Goal: Task Accomplishment & Management: Manage account settings

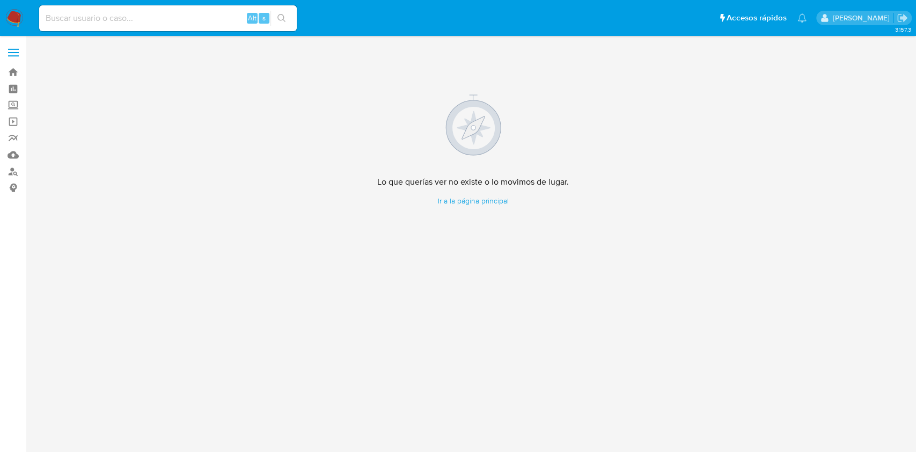
click at [17, 19] on img at bounding box center [14, 18] width 18 height 18
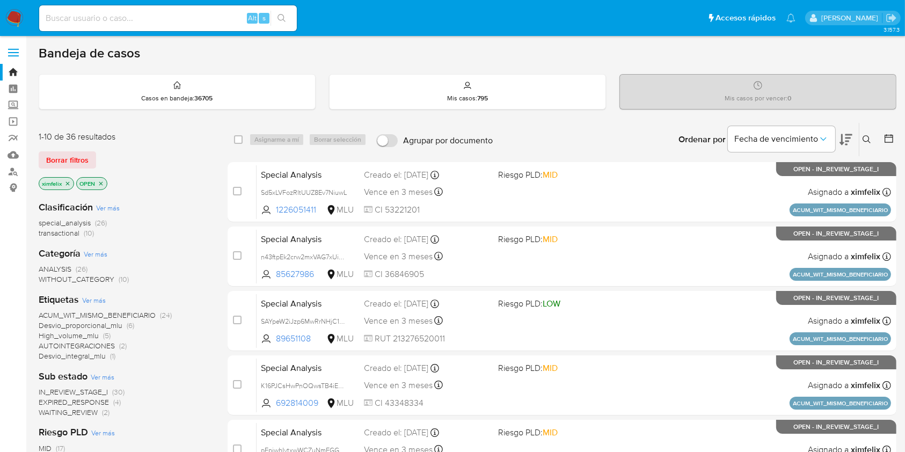
click at [23, 19] on img at bounding box center [14, 18] width 18 height 18
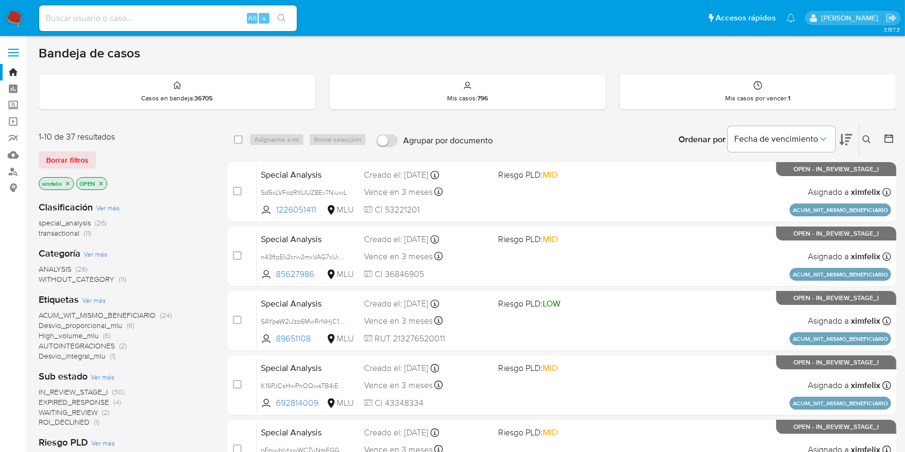
click at [83, 423] on span "ROI_DECLINED" at bounding box center [64, 421] width 51 height 11
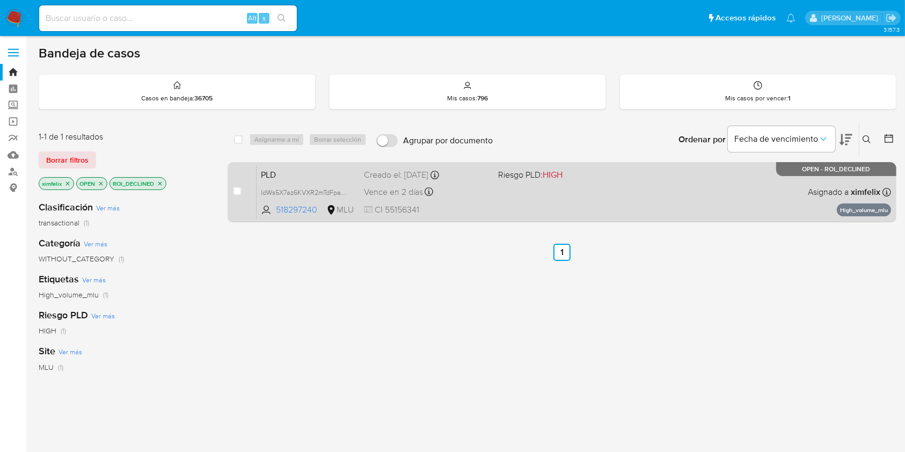
click at [350, 192] on span "IdWs5X7az6KVXR2mTdFpajJL" at bounding box center [308, 192] width 94 height 12
click at [516, 203] on div "PLD IdWs5X7az6KVXR2mTdFpajJL 518297240 MLU Riesgo PLD: HIGH Creado el: 12/06/20…" at bounding box center [574, 192] width 634 height 54
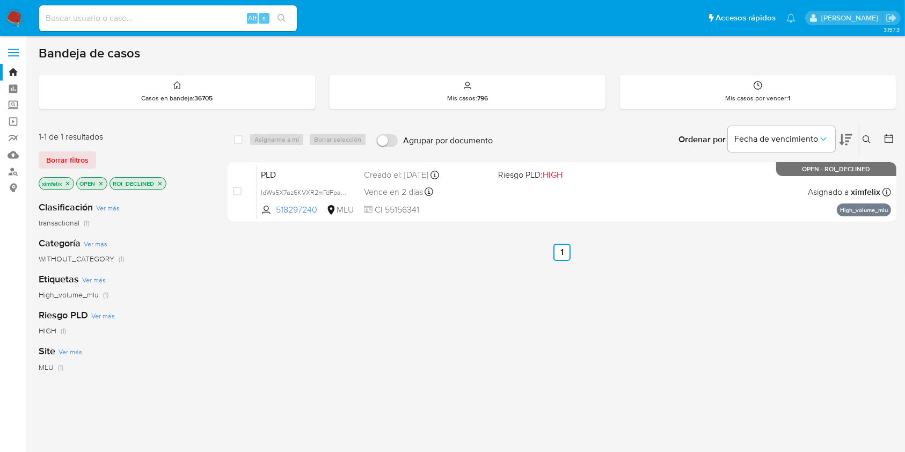
click at [13, 20] on img at bounding box center [14, 18] width 18 height 18
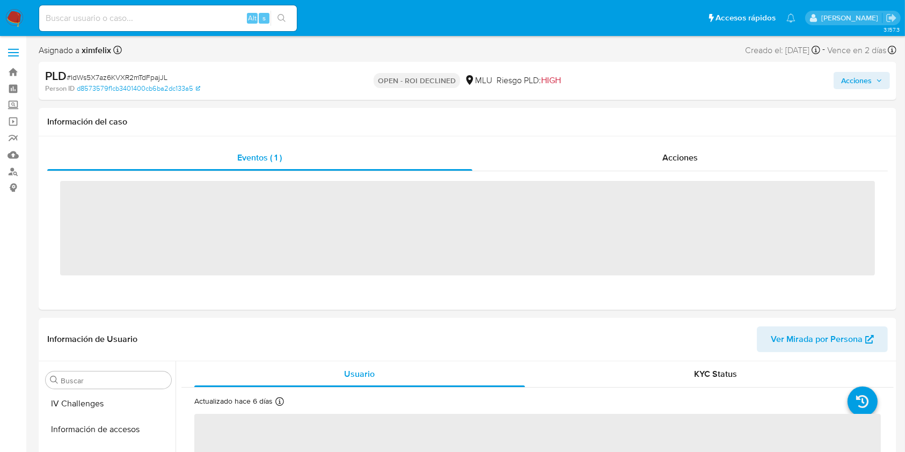
scroll to position [479, 0]
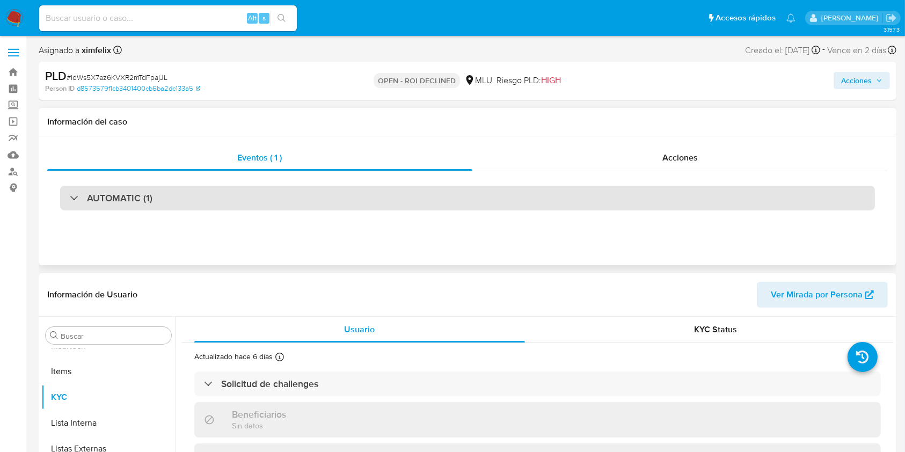
click at [733, 198] on div "AUTOMATIC (1)" at bounding box center [467, 198] width 815 height 25
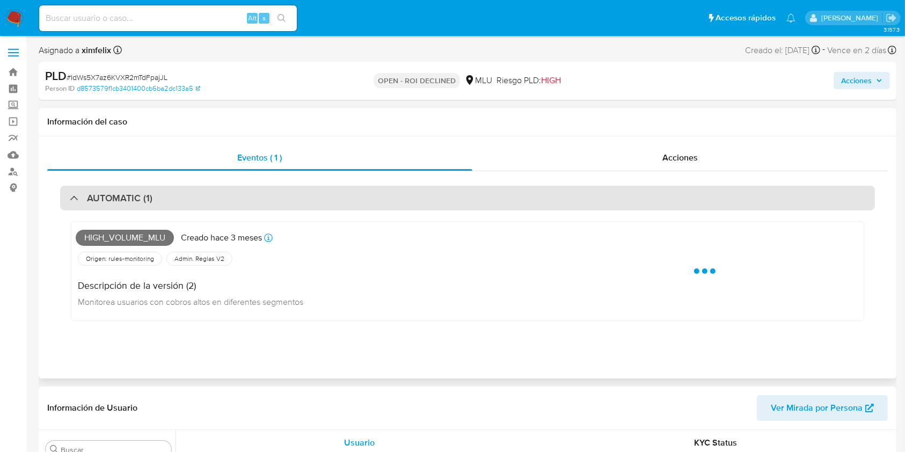
select select "10"
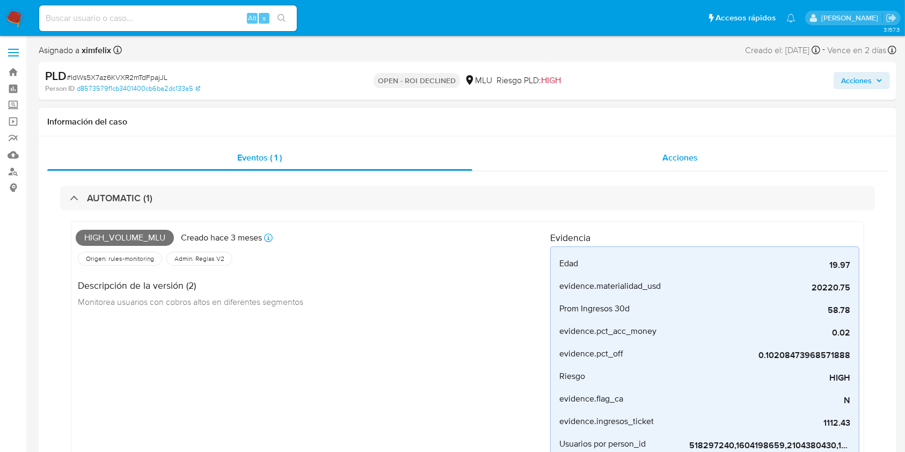
click at [694, 157] on span "Acciones" at bounding box center [679, 157] width 35 height 12
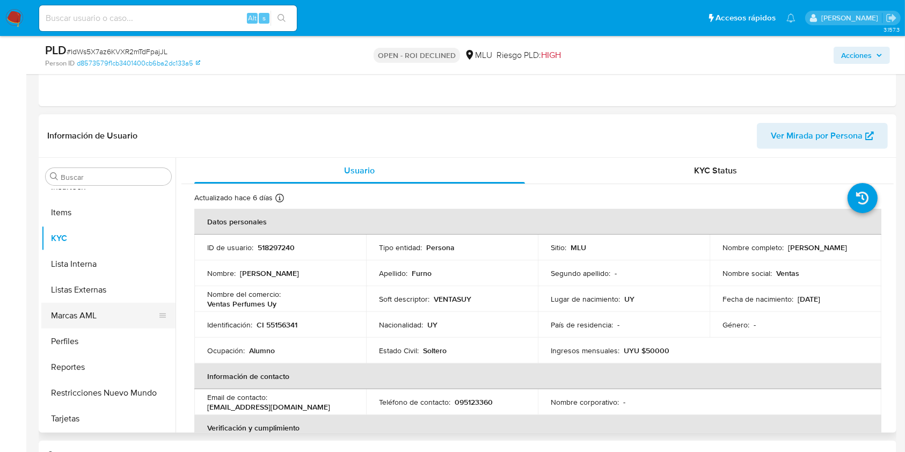
click at [68, 321] on button "Marcas AML" at bounding box center [104, 316] width 126 height 26
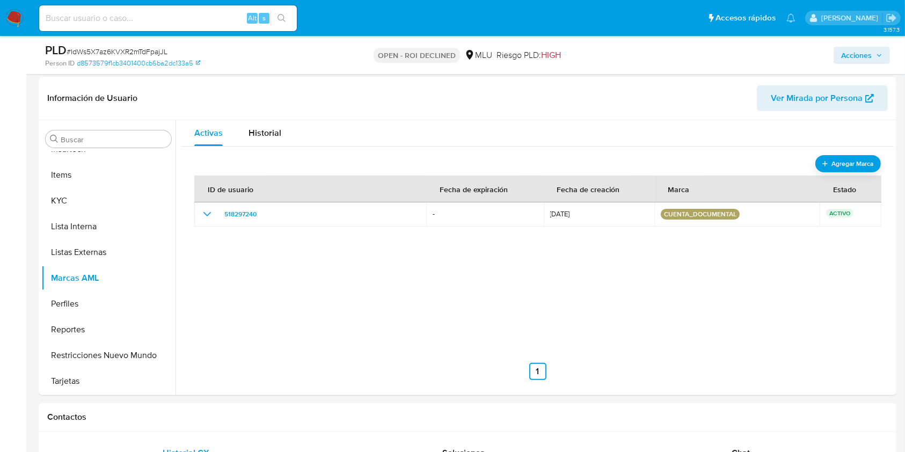
scroll to position [235, 0]
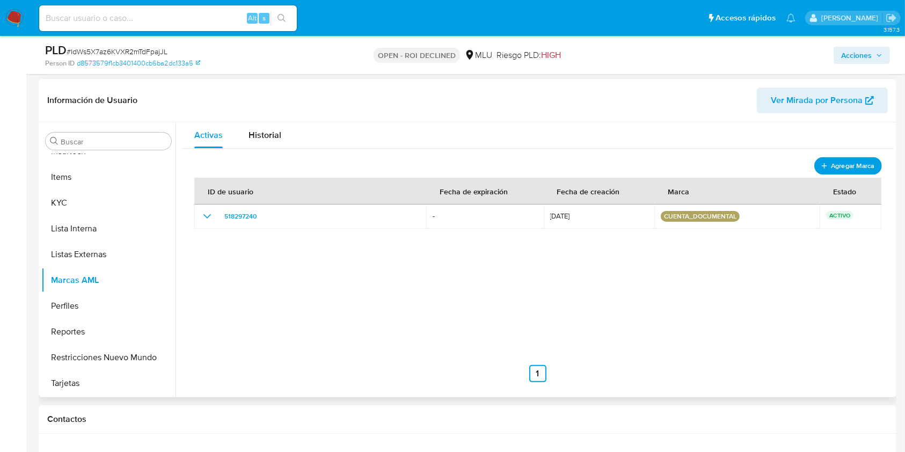
click at [840, 166] on span "Agregar Marca" at bounding box center [852, 165] width 43 height 13
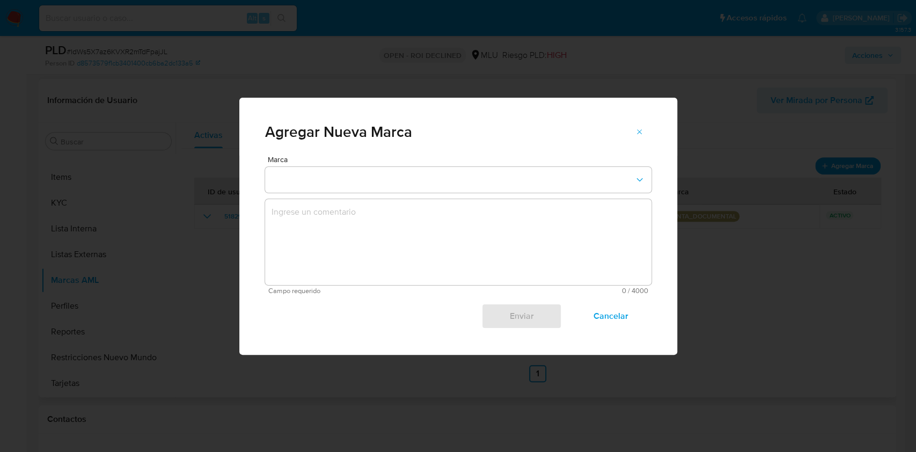
click at [402, 192] on div "Marca Campo requerido 0 / 4000 4000 caracteres restantes Enviar Cancelar" at bounding box center [458, 242] width 386 height 173
click at [410, 185] on button "marks-modal" at bounding box center [458, 180] width 386 height 26
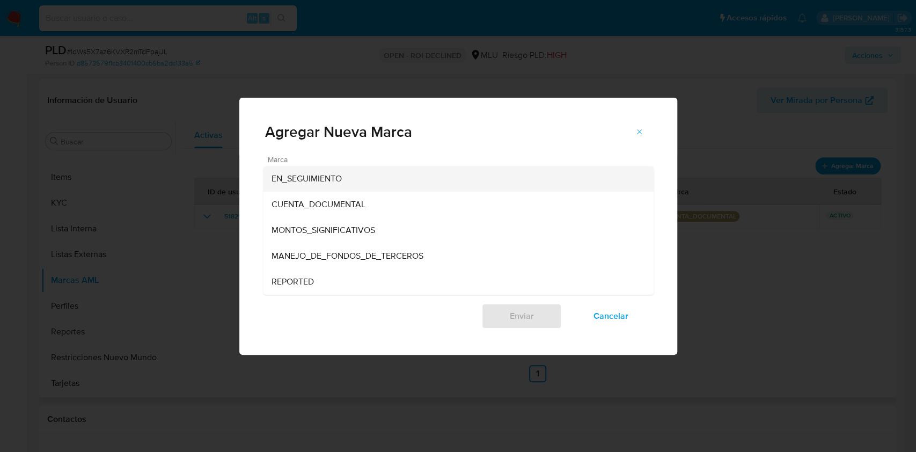
click at [360, 187] on div "EN_SEGUIMIENTO" at bounding box center [455, 179] width 367 height 26
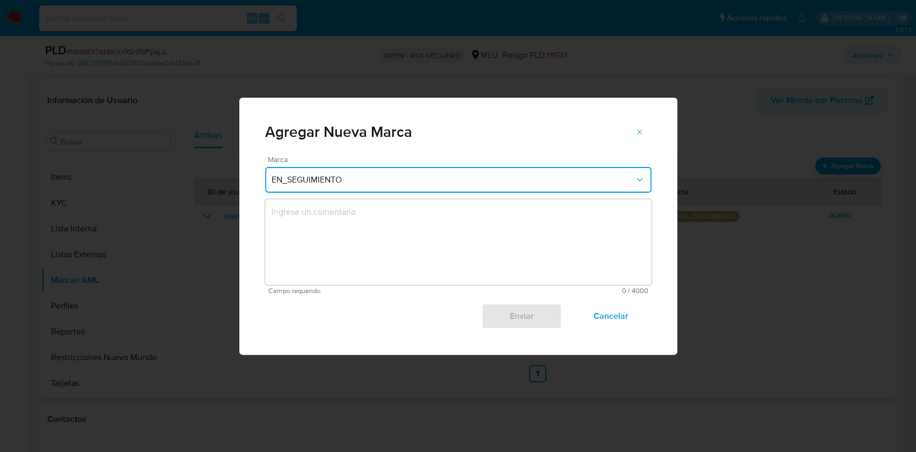
click at [339, 223] on textarea "marks-modal" at bounding box center [458, 242] width 386 height 86
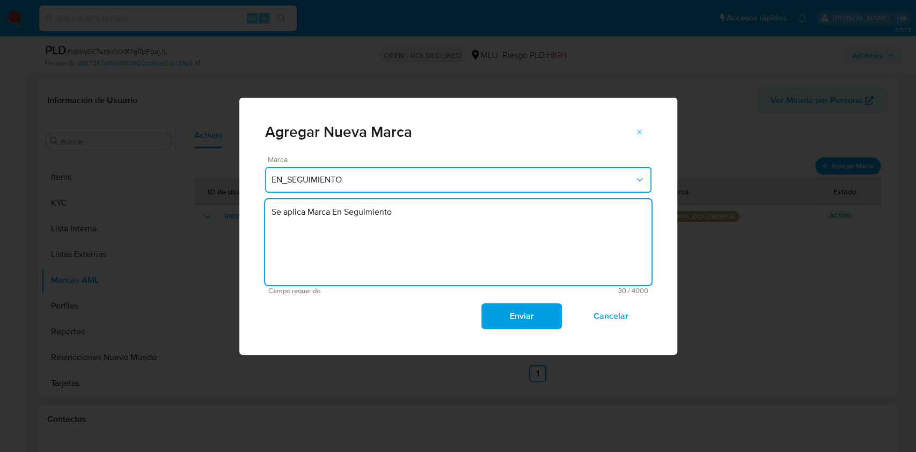
type textarea "Se aplica Marca En Seguimiento"
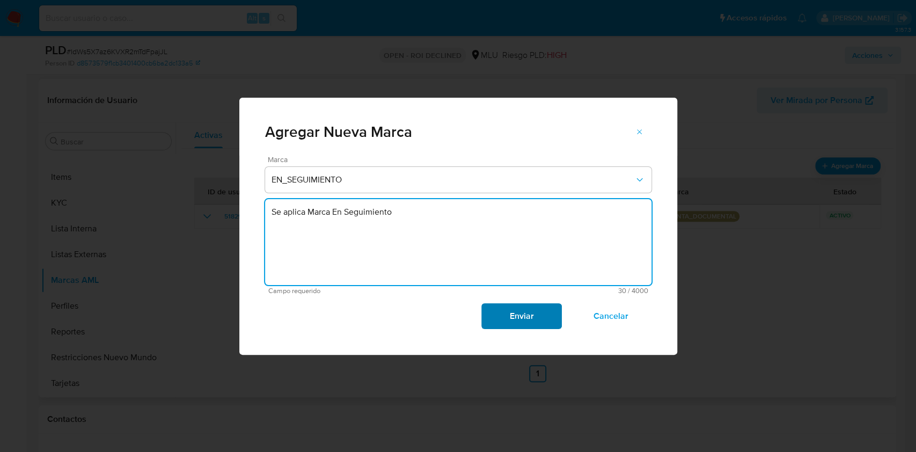
click at [509, 309] on span "Enviar" at bounding box center [521, 316] width 53 height 24
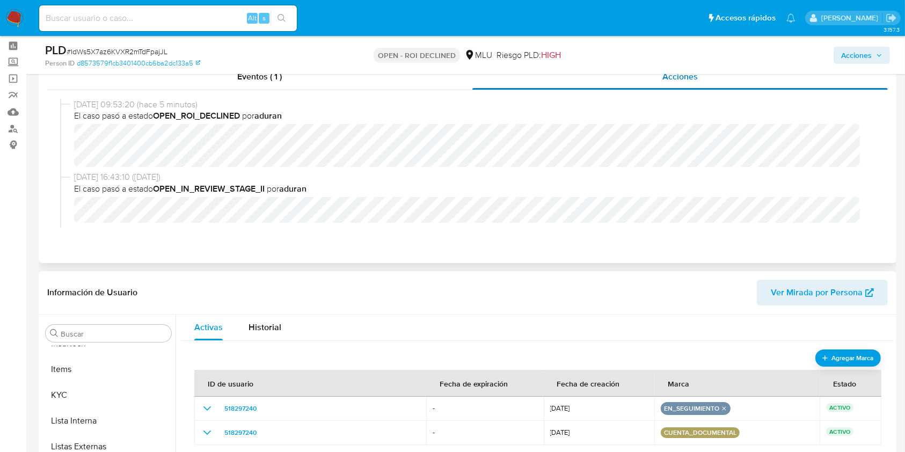
scroll to position [26, 0]
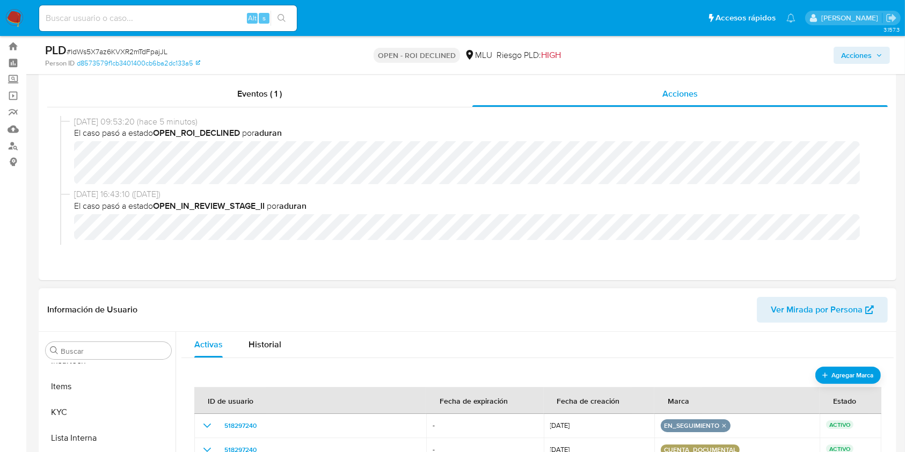
click at [846, 63] on span "Acciones" at bounding box center [856, 55] width 31 height 17
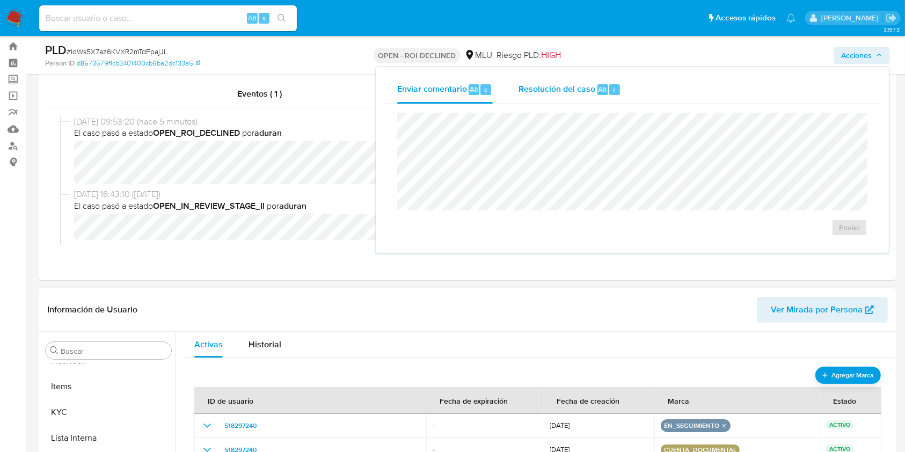
click at [584, 88] on span "Resolución del caso" at bounding box center [556, 89] width 77 height 12
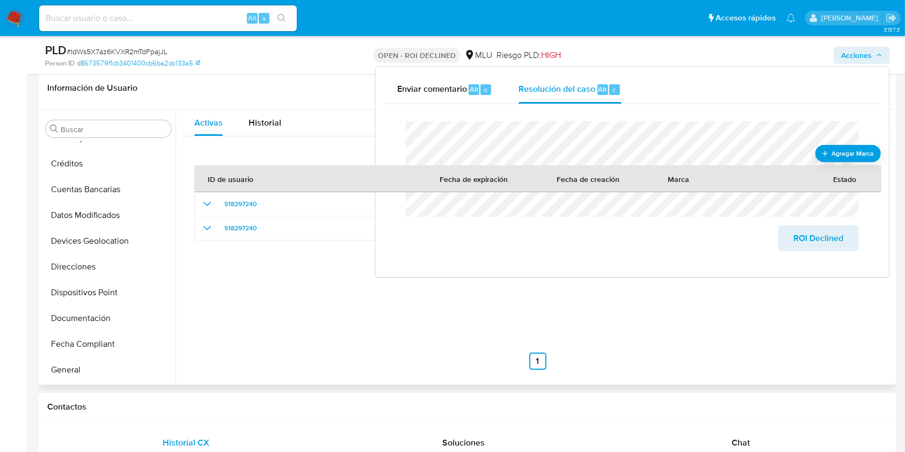
scroll to position [85, 0]
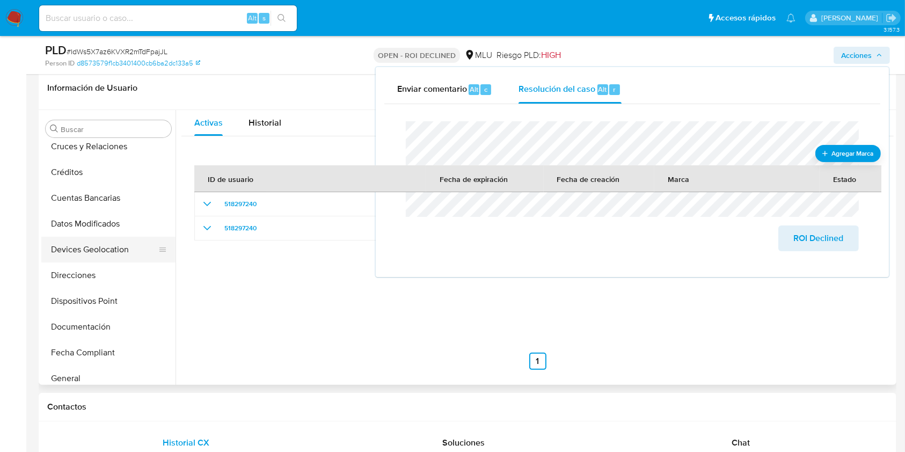
click at [105, 254] on button "Devices Geolocation" at bounding box center [104, 250] width 126 height 26
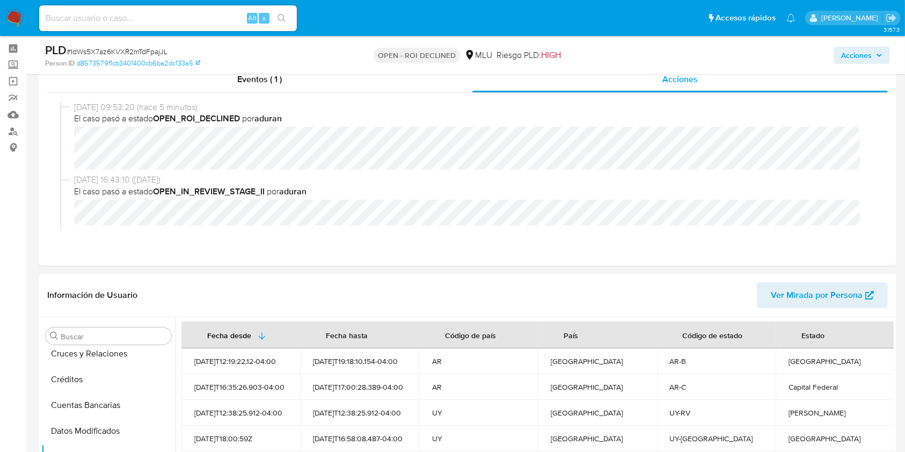
scroll to position [28, 0]
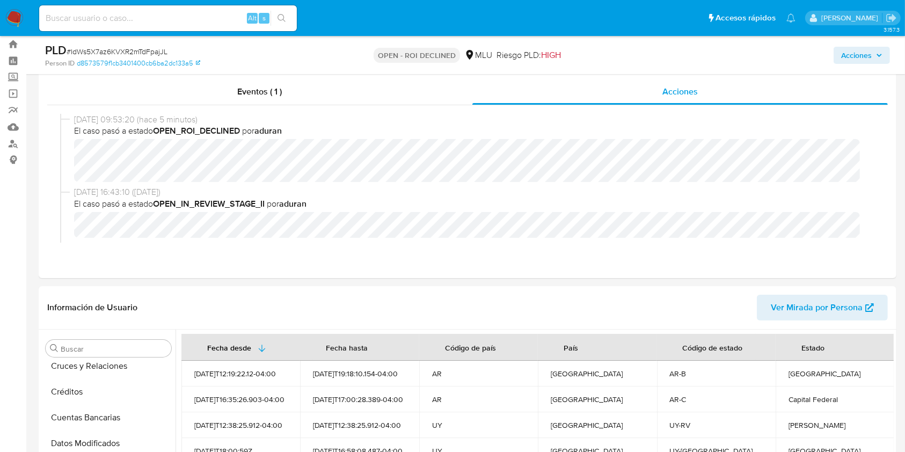
click at [857, 47] on span "Acciones" at bounding box center [856, 55] width 31 height 17
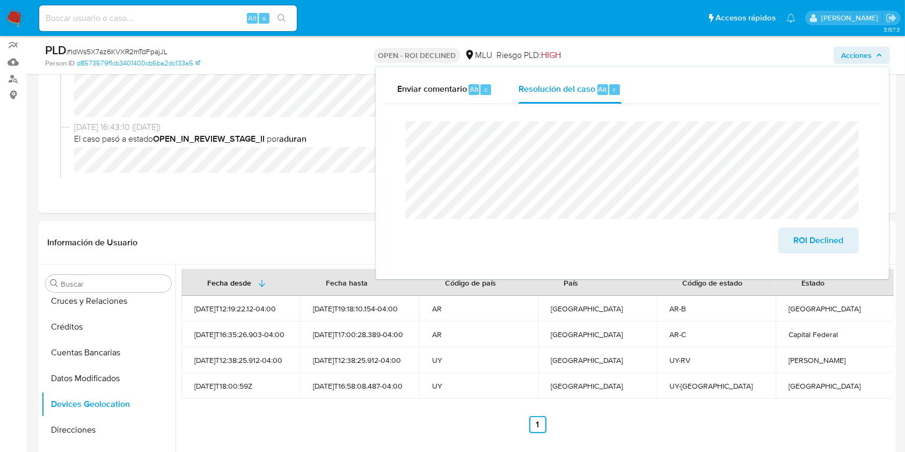
scroll to position [95, 0]
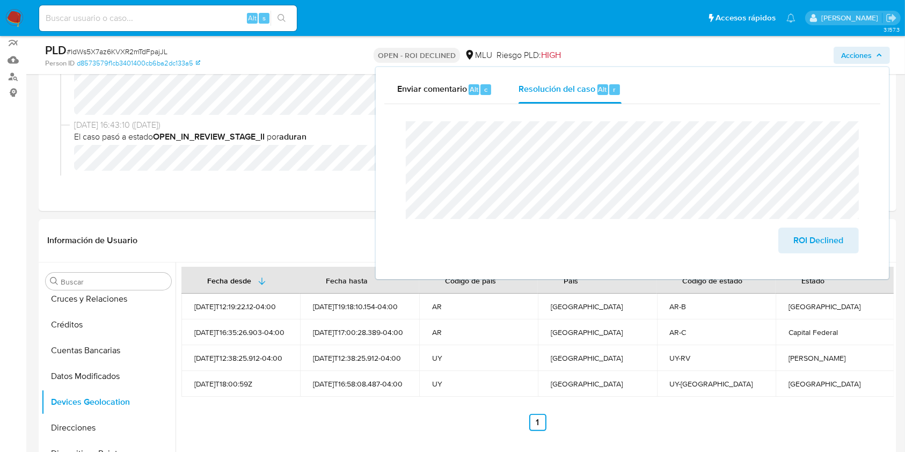
drag, startPoint x: 136, startPoint y: 404, endPoint x: 0, endPoint y: 393, distance: 136.7
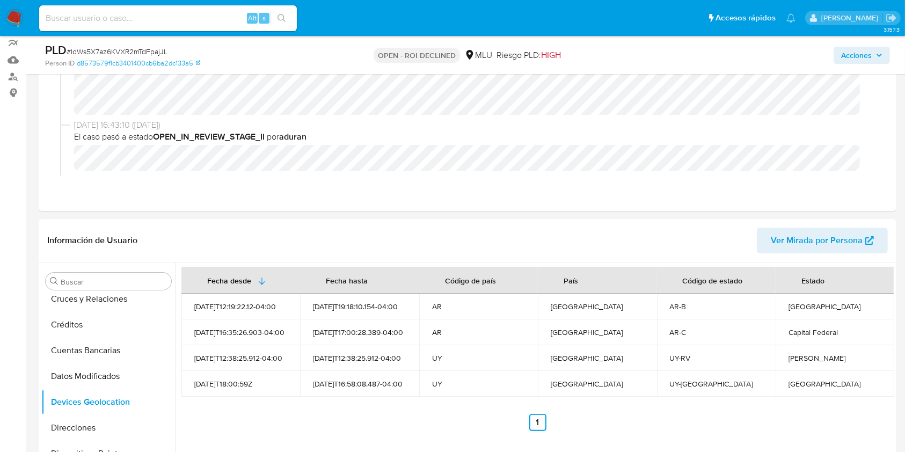
click at [858, 49] on span "Acciones" at bounding box center [856, 55] width 31 height 17
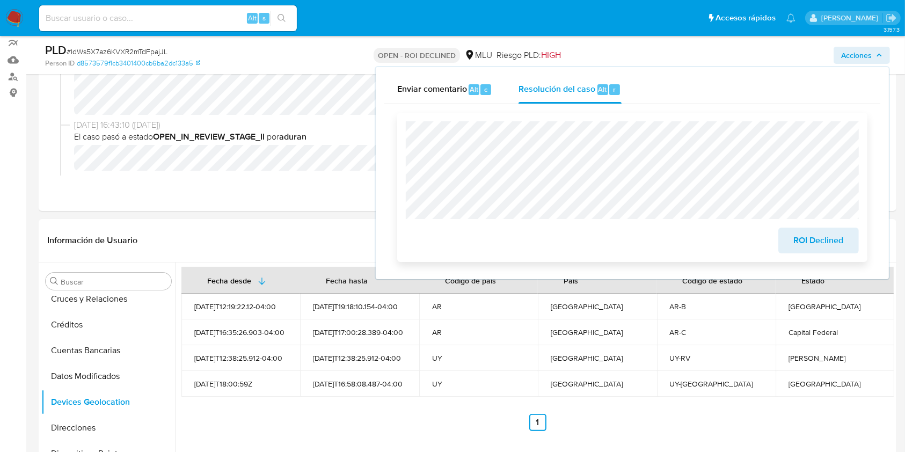
click at [803, 235] on span "ROI Declined" at bounding box center [818, 241] width 53 height 24
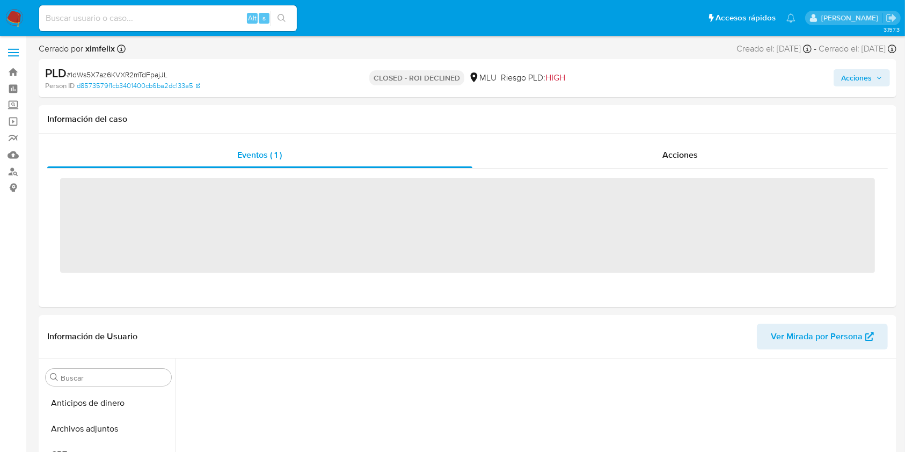
scroll to position [200, 0]
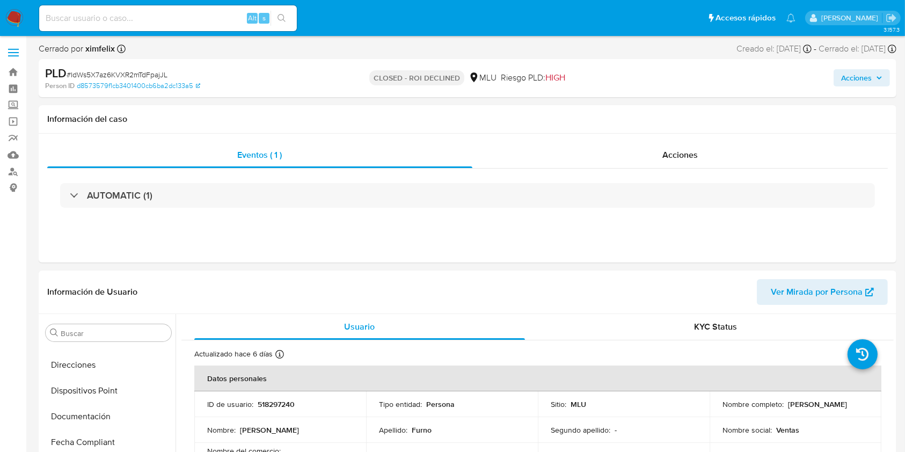
select select "10"
